Goal: Check status

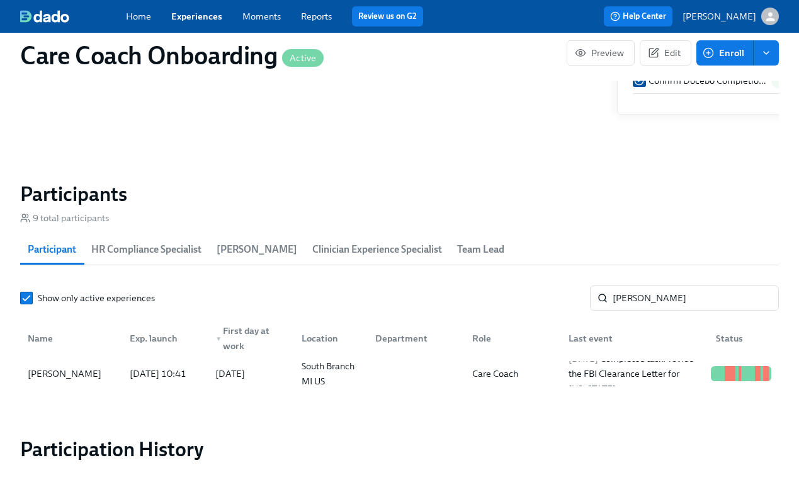
scroll to position [0, 7190]
click at [199, 23] on div "Home Experiences Moments Reports Review us on G2" at bounding box center [289, 16] width 327 height 20
click at [197, 13] on link "Experiences" at bounding box center [196, 16] width 51 height 11
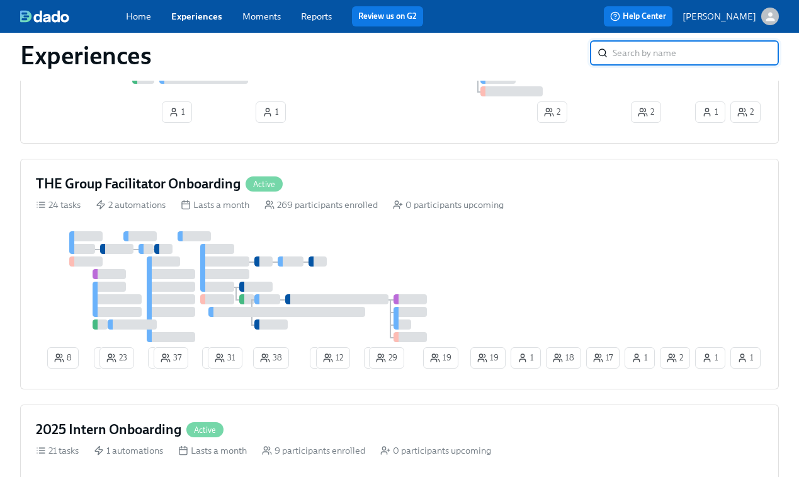
scroll to position [816, 0]
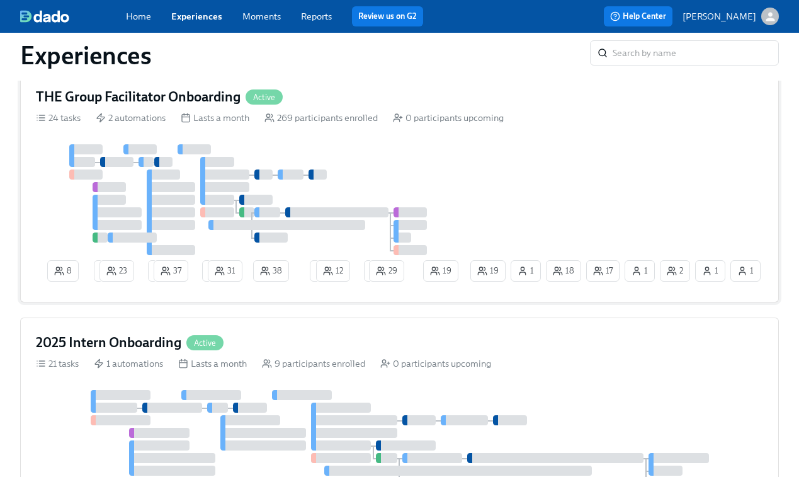
click at [547, 217] on div "8 4 23 2 37 2 31 38 2 12 2 29 1 2 17 1 18 19 1 19 1" at bounding box center [399, 215] width 727 height 142
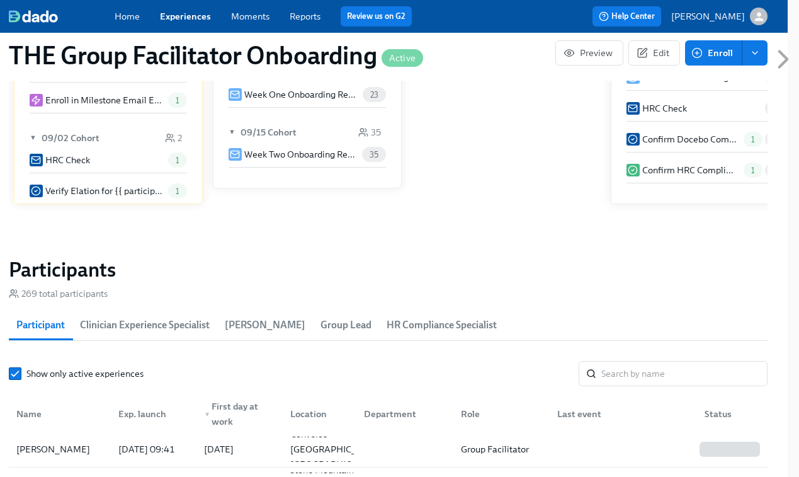
scroll to position [892, 11]
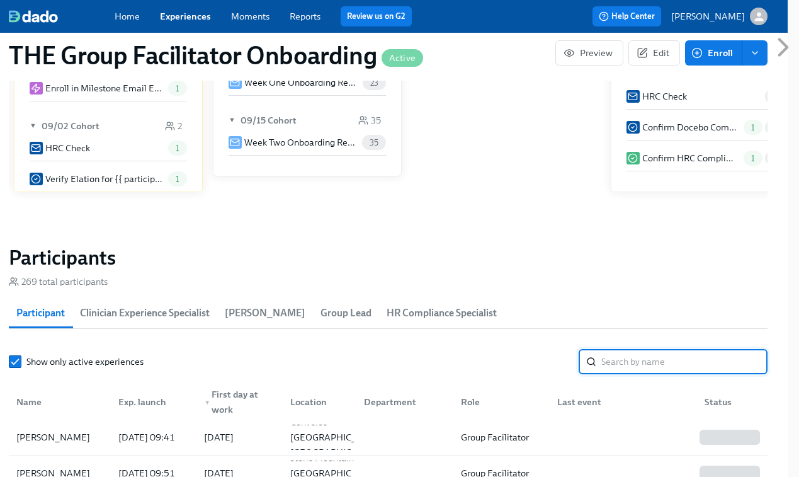
click at [611, 356] on input "search" at bounding box center [684, 361] width 166 height 25
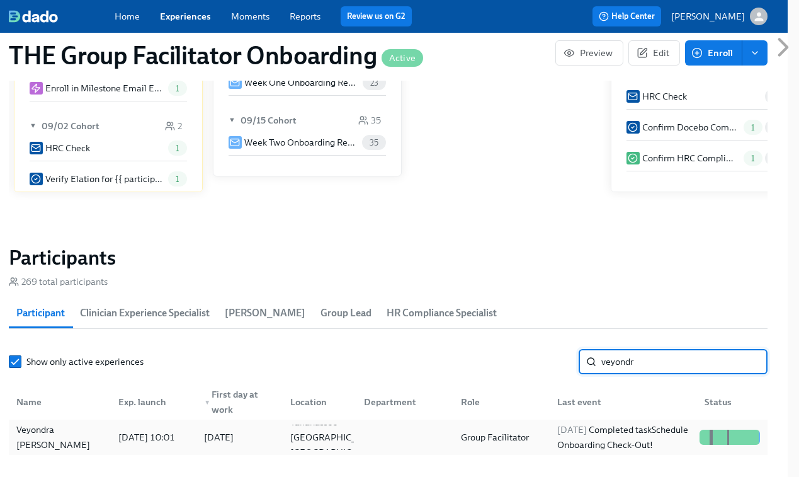
type input "veyondr"
click at [571, 440] on div "2025/09/23 Completed task Schedule Onboarding Check-Out!" at bounding box center [623, 437] width 142 height 30
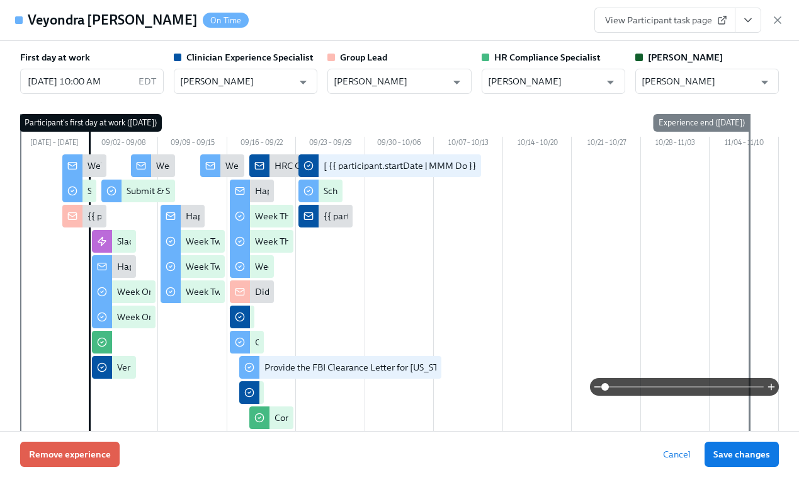
click at [750, 16] on icon "View task page" at bounding box center [748, 20] width 13 height 13
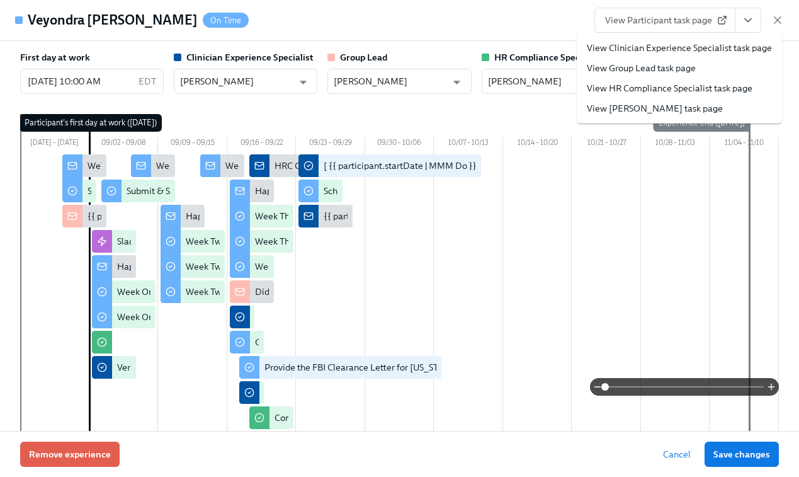
click at [656, 42] on link "View Clinician Experience Specialist task page" at bounding box center [679, 48] width 185 height 13
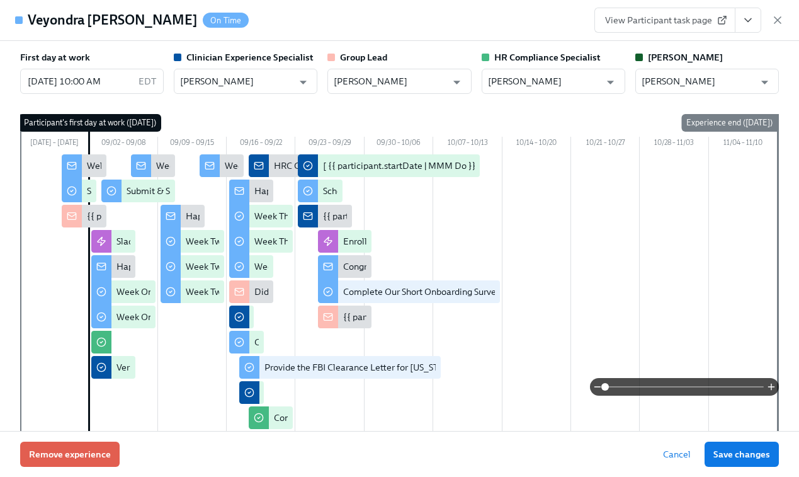
scroll to position [0, 18135]
click at [772, 22] on icon "button" at bounding box center [777, 20] width 13 height 13
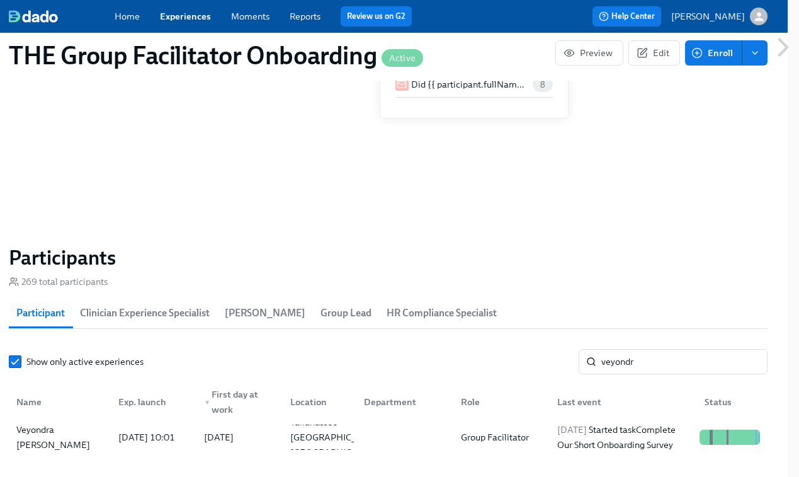
click at [191, 14] on link "Experiences" at bounding box center [185, 16] width 51 height 11
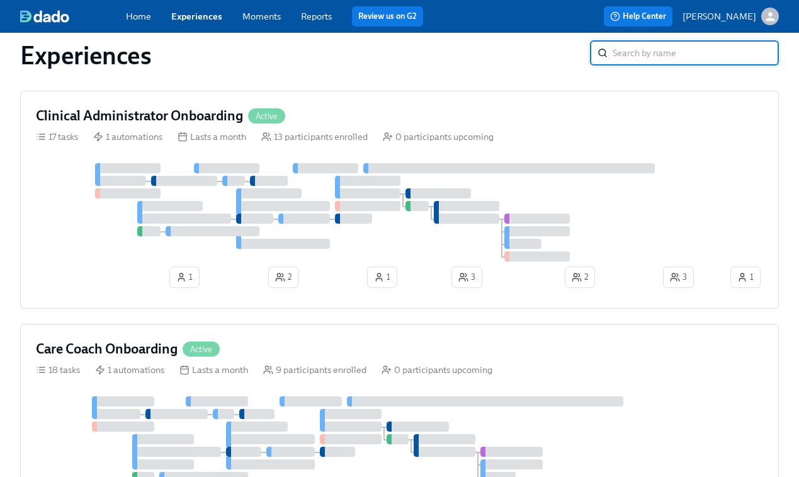
scroll to position [302, 0]
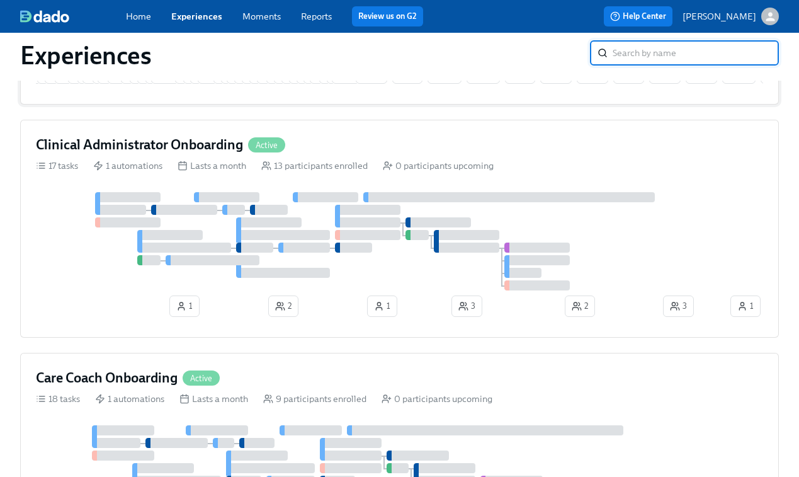
click at [402, 225] on div at bounding box center [382, 241] width 692 height 98
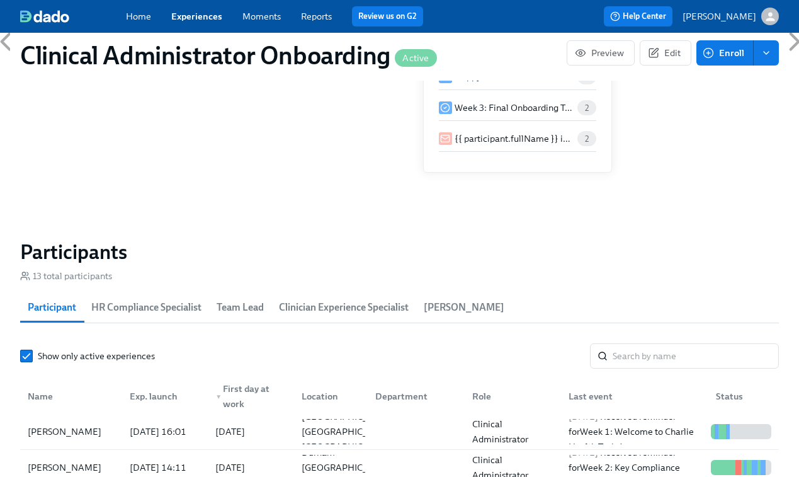
scroll to position [888, 0]
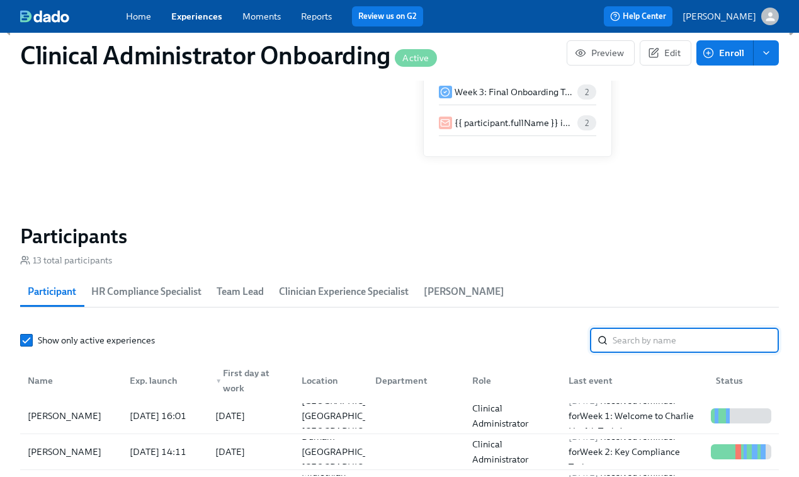
click at [645, 344] on input "search" at bounding box center [696, 339] width 166 height 25
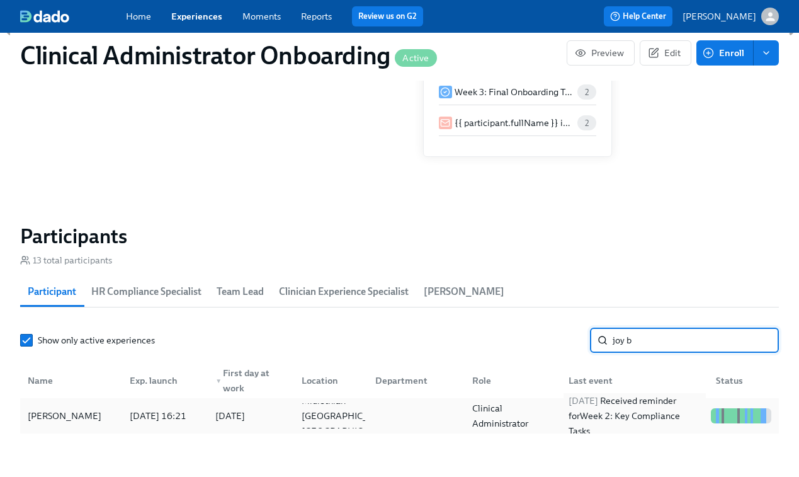
click at [618, 414] on div "2025/09/25 Received reminder for Week 2: Key Compliance Tasks" at bounding box center [635, 415] width 142 height 45
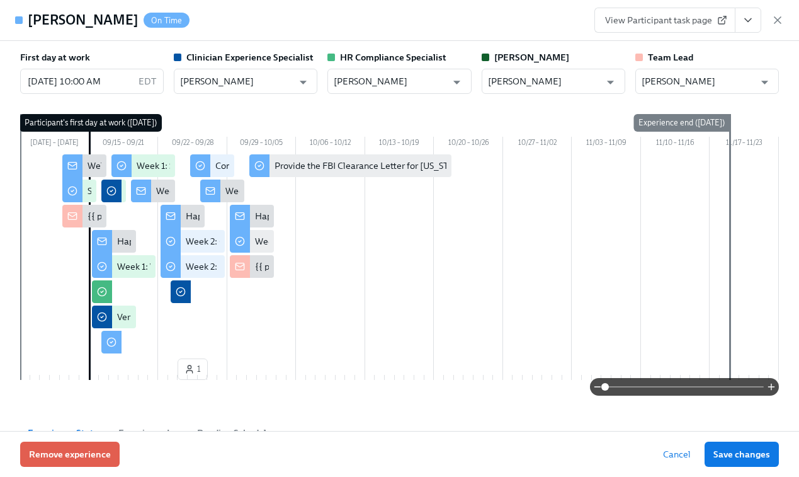
click at [746, 20] on icon "View task page" at bounding box center [748, 20] width 13 height 13
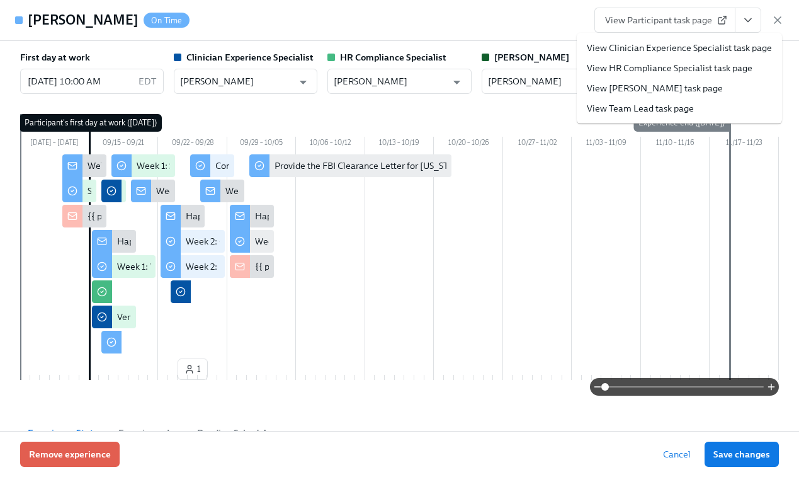
click at [666, 22] on span "View Participant task page" at bounding box center [665, 20] width 120 height 13
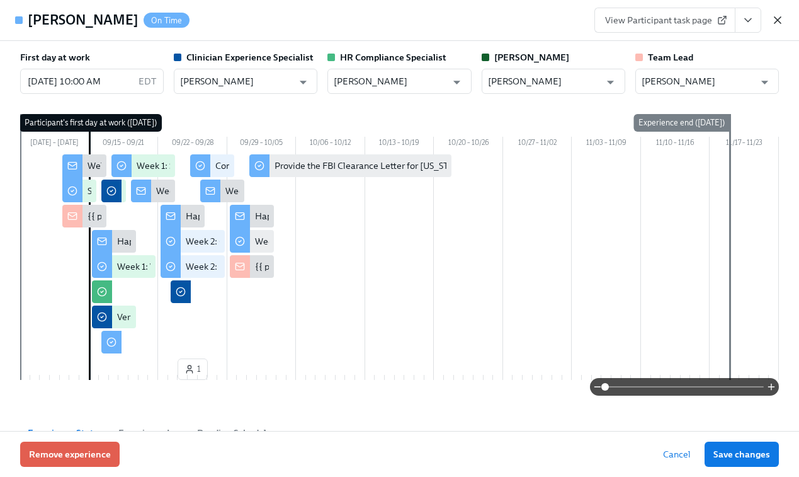
click at [773, 19] on icon "button" at bounding box center [777, 20] width 13 height 13
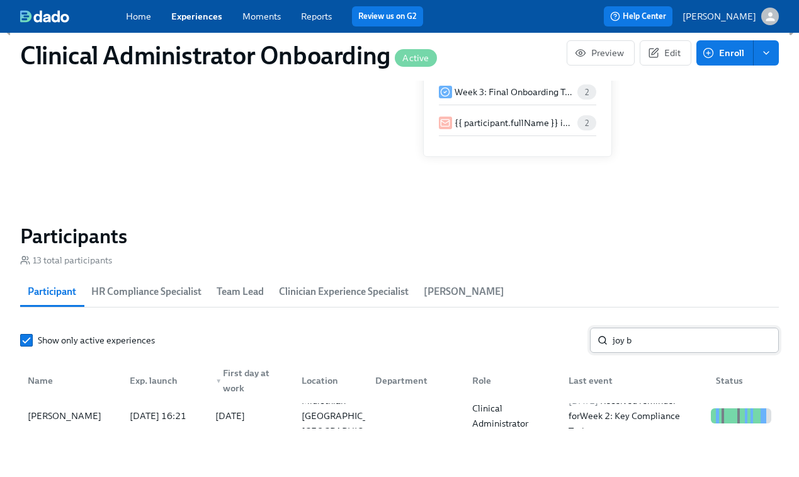
click at [649, 339] on input "joy b" at bounding box center [696, 339] width 166 height 25
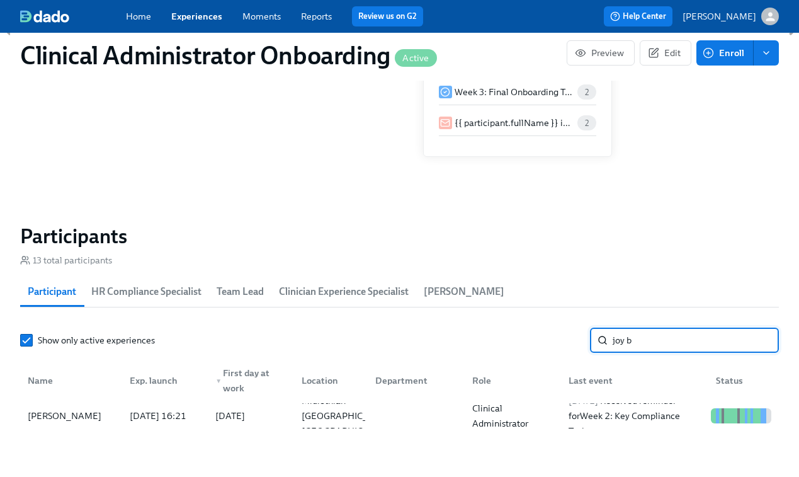
click at [649, 339] on input "joy b" at bounding box center [696, 339] width 166 height 25
paste input "Savon Hubbard"
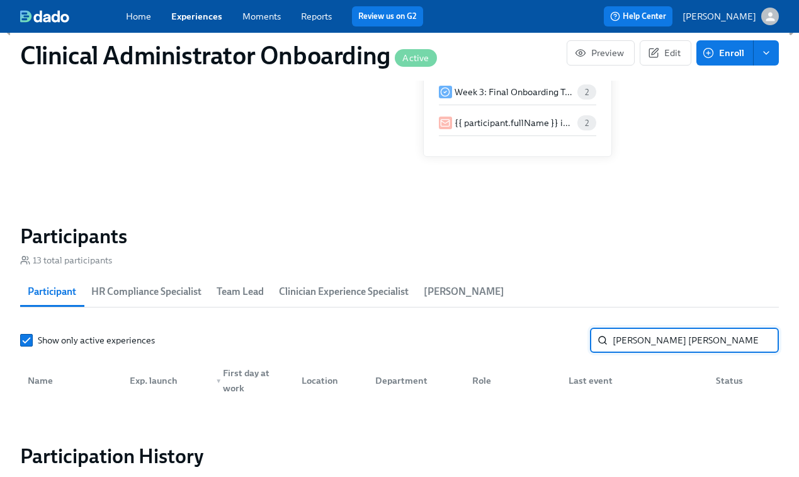
click at [624, 336] on input "joy Savon Hubbard" at bounding box center [696, 339] width 166 height 25
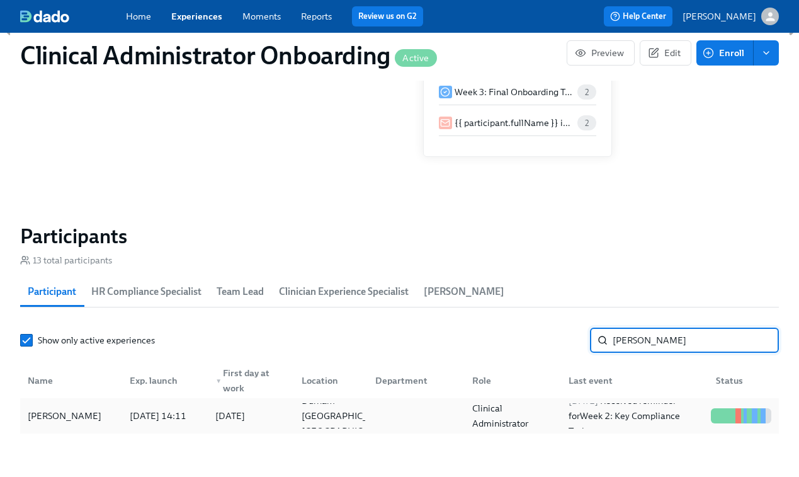
type input "Savon Hubbard"
click at [552, 414] on div "Clinical Administrator" at bounding box center [513, 415] width 92 height 30
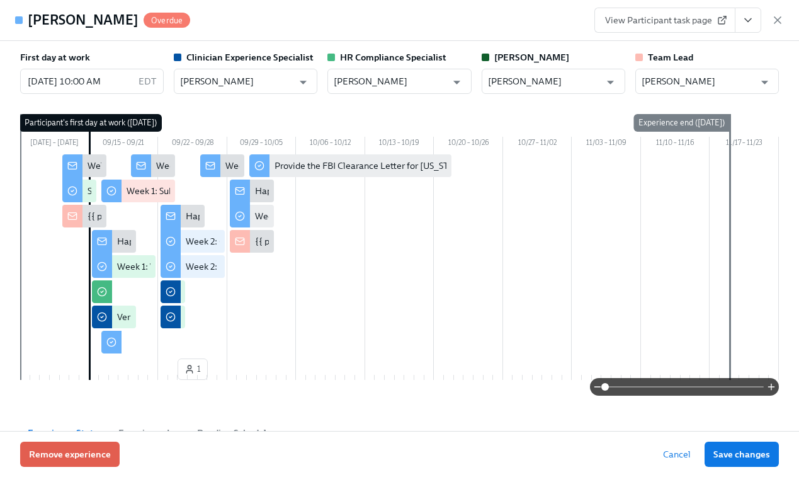
click at [702, 18] on span "View Participant task page" at bounding box center [665, 20] width 120 height 13
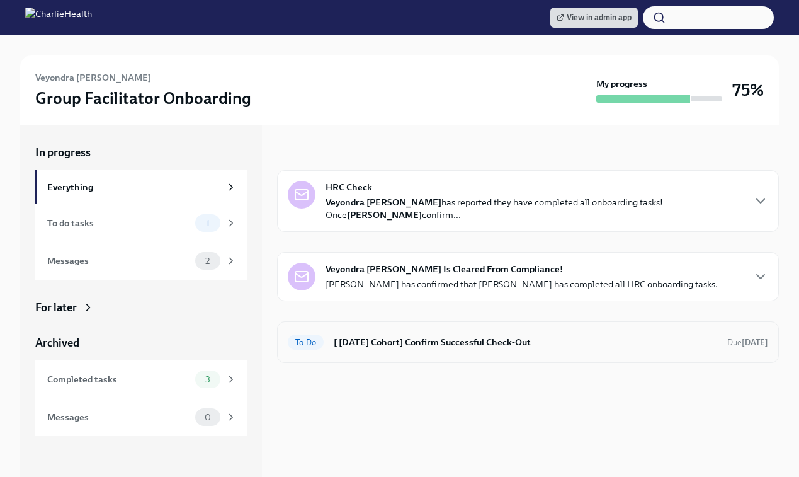
click at [445, 345] on h6 "[ Sep 2nd Cohort] Confirm Successful Check-Out" at bounding box center [525, 342] width 383 height 14
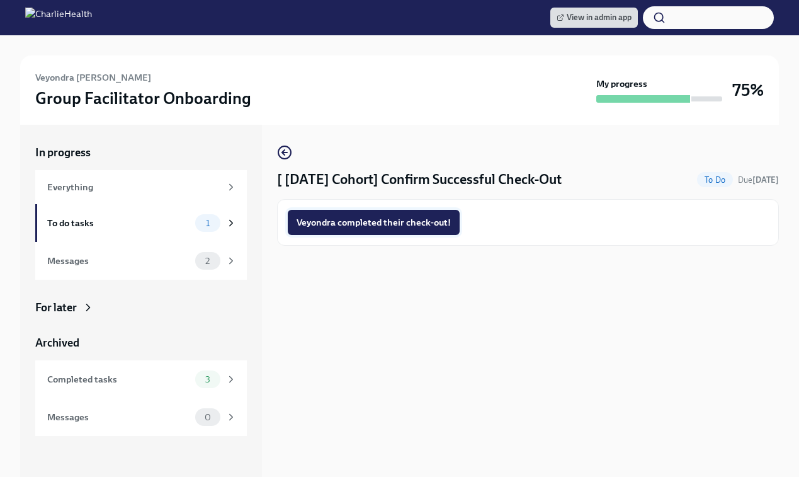
click at [388, 228] on span "Veyondra completed their check-out!" at bounding box center [374, 222] width 154 height 13
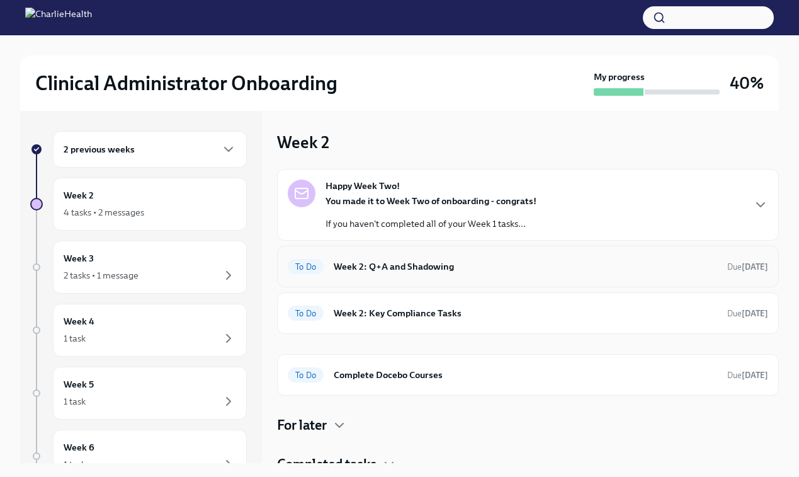
scroll to position [11, 0]
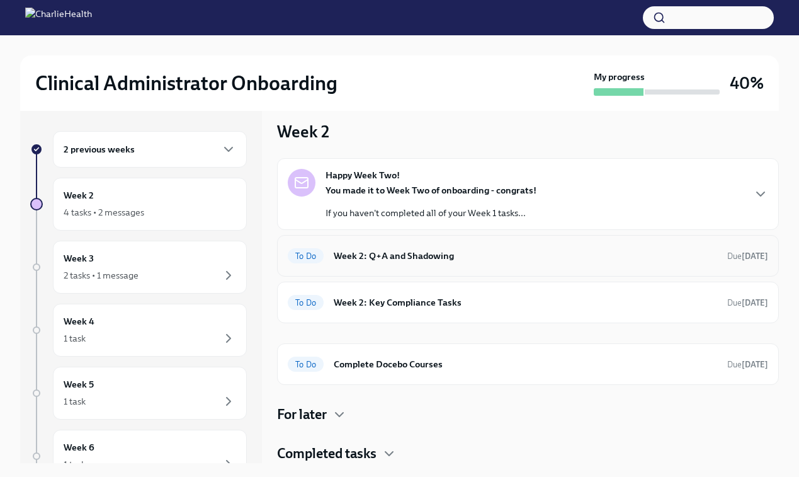
click at [438, 259] on h6 "Week 2: Q+A and Shadowing" at bounding box center [525, 256] width 383 height 14
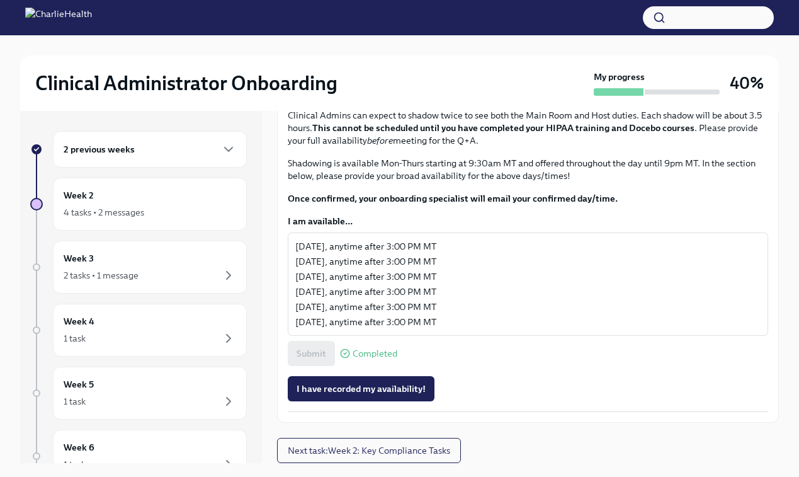
scroll to position [800, 0]
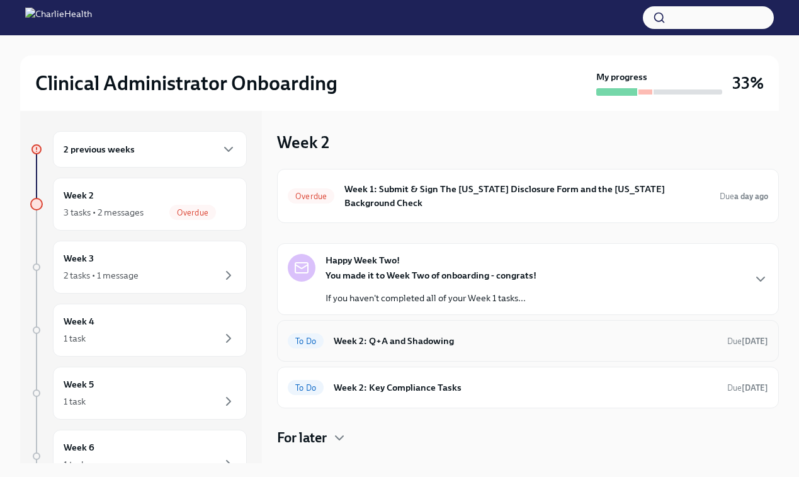
click at [417, 334] on h6 "Week 2: Q+A and Shadowing" at bounding box center [525, 341] width 383 height 14
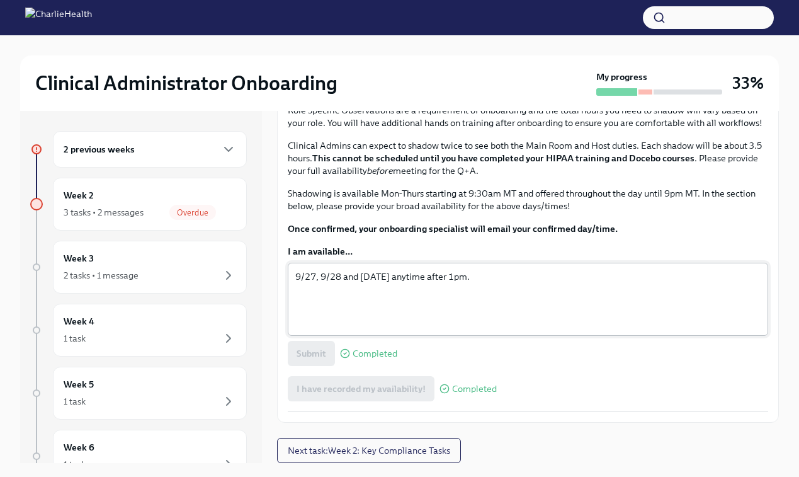
scroll to position [739, 0]
